Goal: Check status: Check status

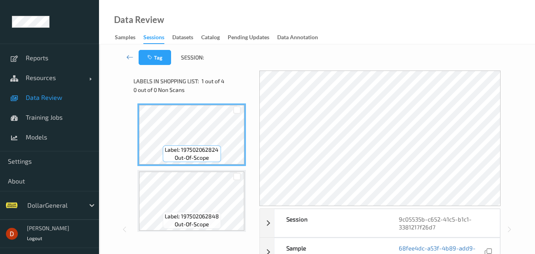
scroll to position [53, 0]
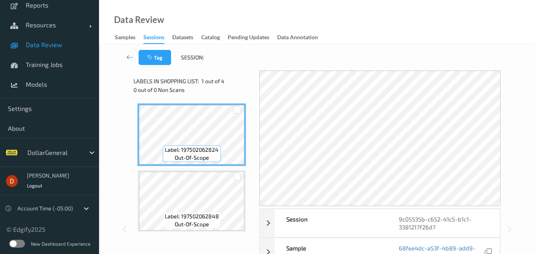
click at [20, 242] on label at bounding box center [17, 243] width 16 height 8
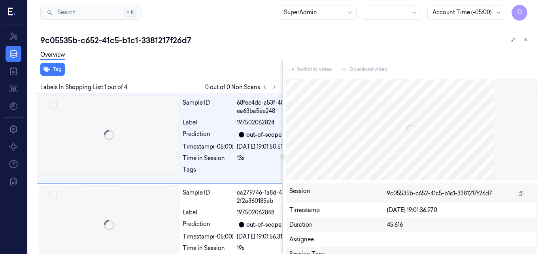
scroll to position [0, 13]
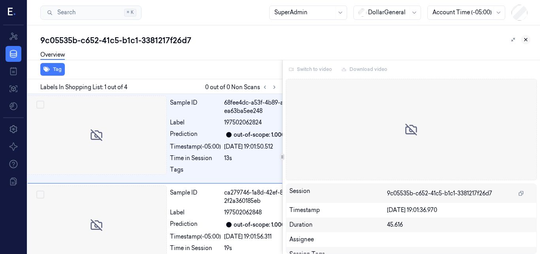
click at [526, 41] on icon at bounding box center [526, 40] width 6 height 6
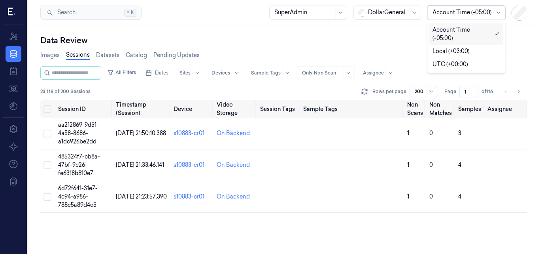
click at [464, 9] on div at bounding box center [462, 12] width 59 height 8
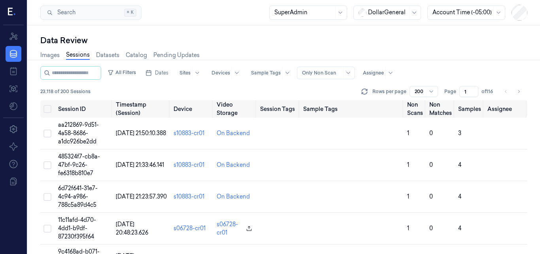
click at [391, 38] on div "Data Review" at bounding box center [283, 40] width 487 height 11
click at [167, 72] on span "Dates" at bounding box center [161, 72] width 13 height 7
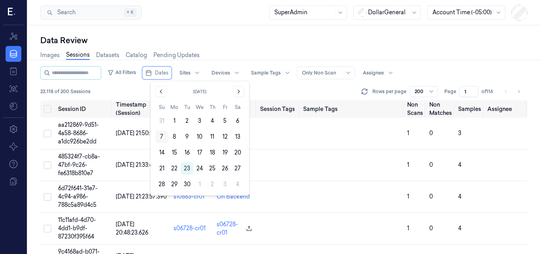
click at [165, 137] on button "7" at bounding box center [161, 136] width 13 height 13
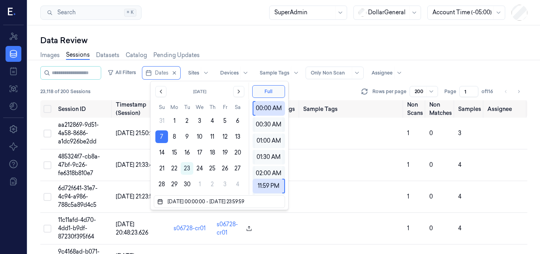
click at [165, 137] on button "7" at bounding box center [161, 136] width 13 height 13
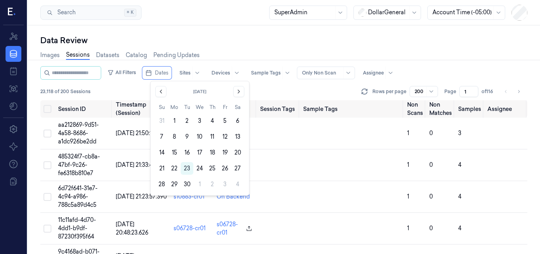
click at [165, 137] on button "7" at bounding box center [161, 136] width 13 height 13
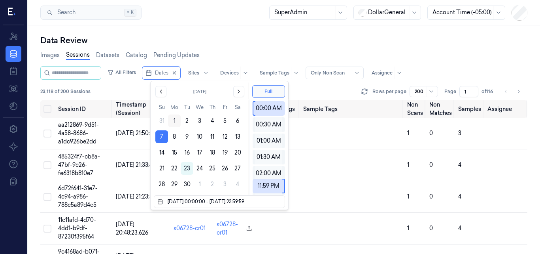
click at [175, 121] on button "1" at bounding box center [174, 120] width 13 height 13
type input "01/09/2025 00:00:00 - 07/09/2025 23:59:59"
click at [437, 58] on div "Images Sessions Datasets Catalog Pending Updates" at bounding box center [283, 56] width 487 height 20
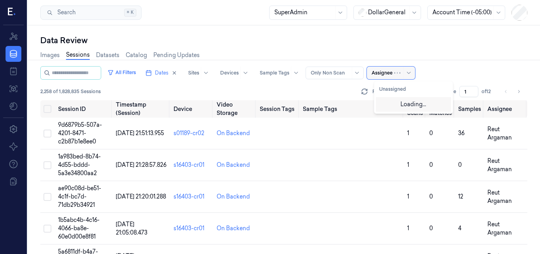
click at [393, 76] on div at bounding box center [382, 72] width 21 height 7
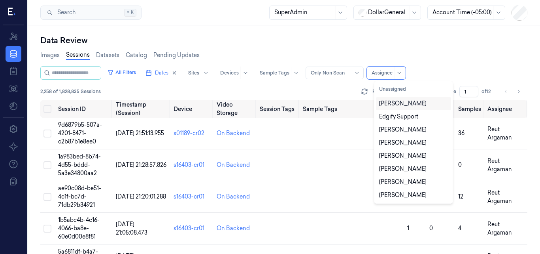
click at [410, 103] on div "[PERSON_NAME]" at bounding box center [402, 103] width 47 height 8
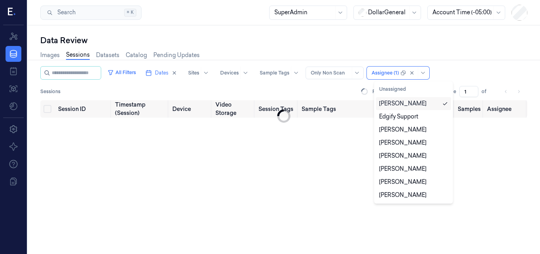
click at [410, 103] on div "[PERSON_NAME]" at bounding box center [402, 103] width 47 height 8
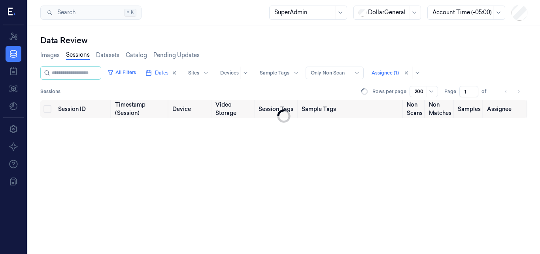
click at [484, 70] on div "All Filters Dates Sites Devices Sample Tags Alert Type Only Non Scan Assignee (…" at bounding box center [283, 72] width 487 height 13
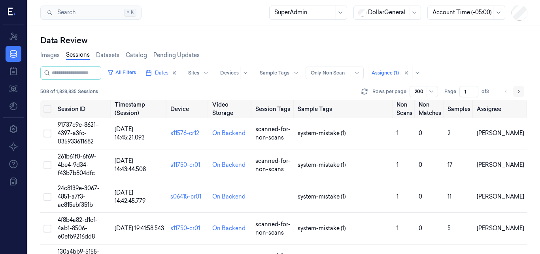
click at [518, 92] on icon "Go to next page" at bounding box center [519, 91] width 5 height 6
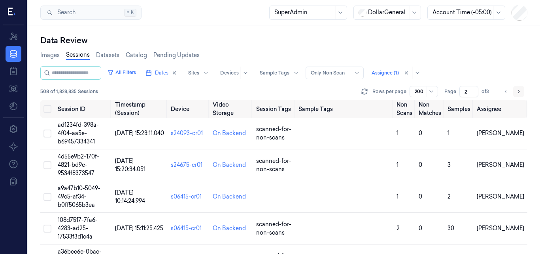
click at [518, 92] on icon "Go to next page" at bounding box center [519, 91] width 5 height 6
type input "3"
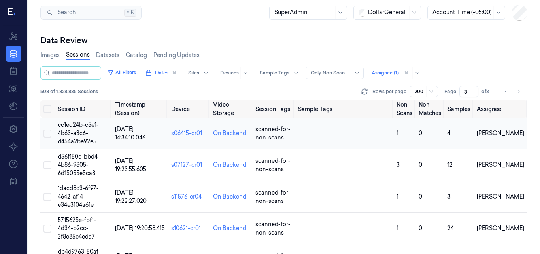
click at [93, 126] on span "cc1ed24b-c5e1-4b63-a3c6-d454a2be92e5" at bounding box center [78, 133] width 41 height 24
click at [73, 133] on span "cc1ed24b-c5e1-4b63-a3c6-d454a2be92e5" at bounding box center [78, 133] width 41 height 24
click at [119, 131] on span "02/09/2025 14:34:10.046" at bounding box center [130, 132] width 30 height 15
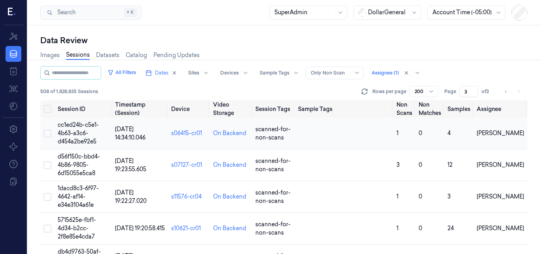
click at [68, 131] on span "cc1ed24b-c5e1-4b63-a3c6-d454a2be92e5" at bounding box center [78, 133] width 41 height 24
